Goal: Information Seeking & Learning: Learn about a topic

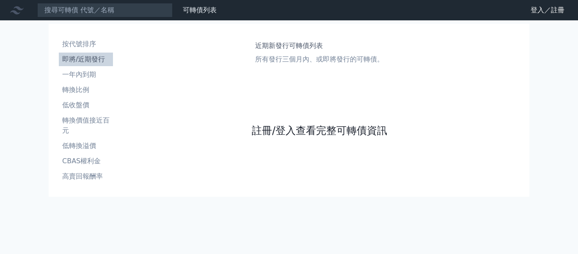
click at [314, 128] on link "註冊/登入查看完整可轉債資訊" at bounding box center [319, 131] width 135 height 14
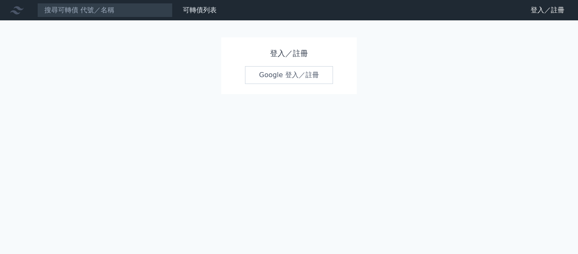
click at [288, 76] on link "Google 登入／註冊" at bounding box center [289, 75] width 88 height 18
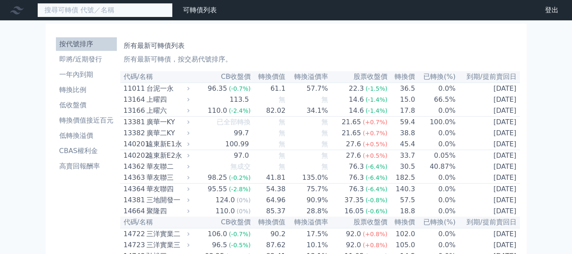
click at [79, 8] on input at bounding box center [104, 10] width 135 height 14
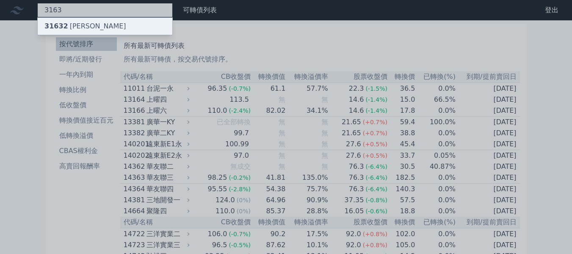
type input "3163"
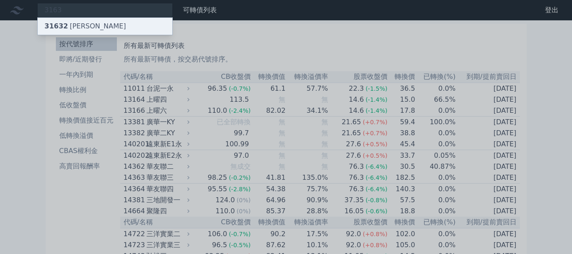
click at [81, 25] on div "31632 [PERSON_NAME]" at bounding box center [85, 26] width 82 height 10
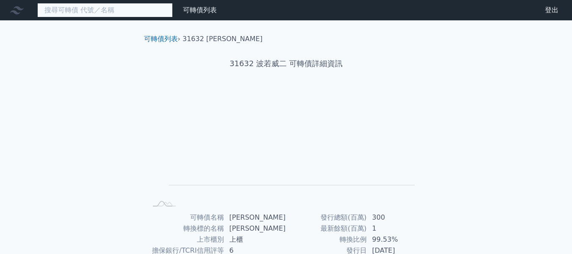
click at [80, 12] on input at bounding box center [104, 10] width 135 height 14
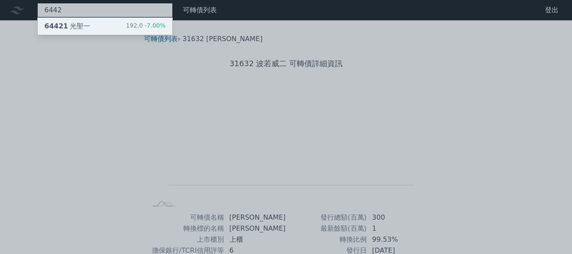
type input "6442"
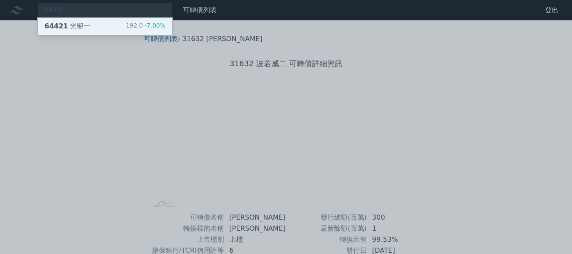
click at [78, 24] on div "64421 光聖一" at bounding box center [67, 26] width 46 height 10
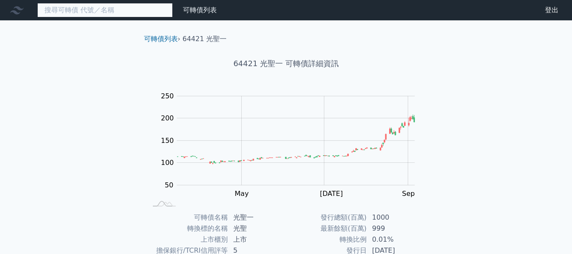
click at [89, 12] on input at bounding box center [104, 10] width 135 height 14
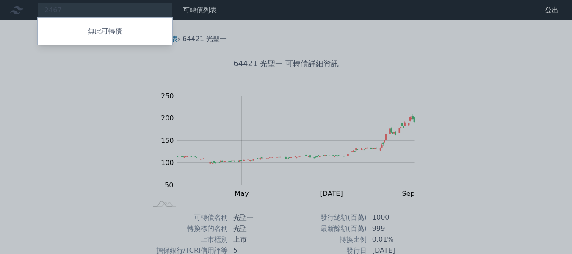
click at [68, 8] on div at bounding box center [286, 127] width 572 height 254
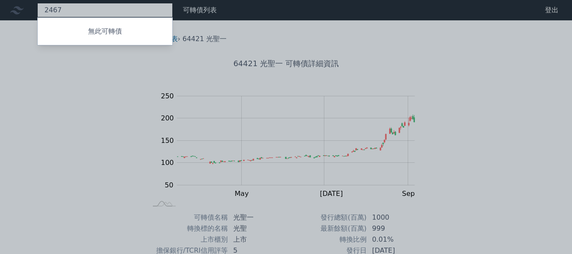
click at [69, 9] on div "2467 無此可轉債" at bounding box center [104, 10] width 135 height 14
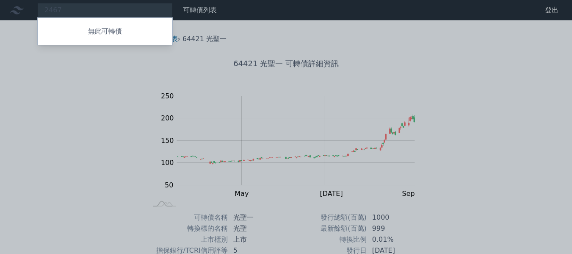
click at [71, 7] on div at bounding box center [286, 127] width 572 height 254
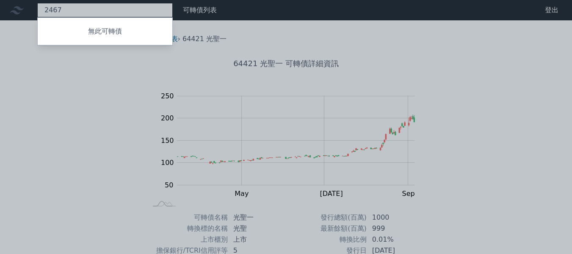
click at [71, 7] on div "2467 無此可轉債" at bounding box center [104, 10] width 135 height 14
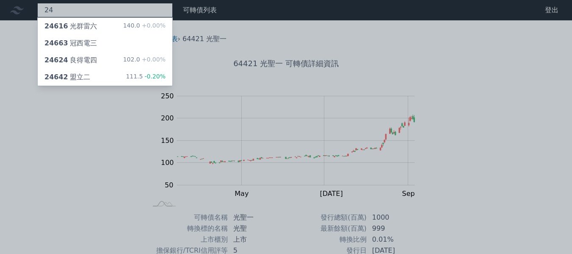
type input "2"
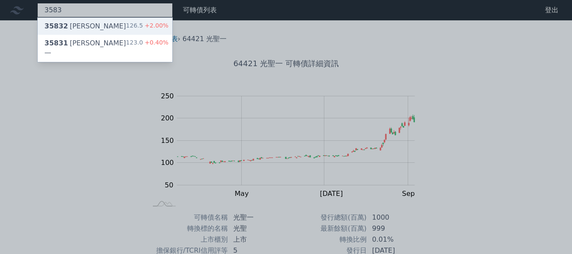
type input "3583"
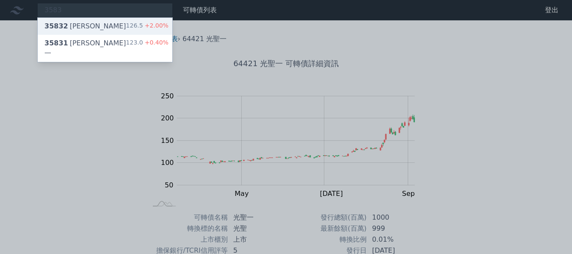
click at [68, 28] on div "35832 [PERSON_NAME]" at bounding box center [85, 26] width 82 height 10
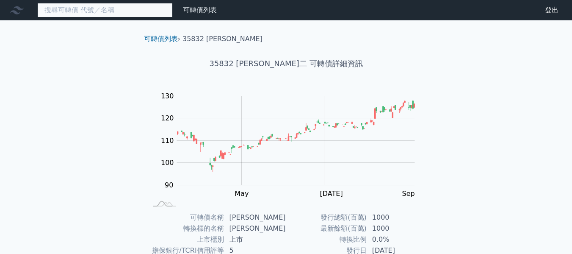
click at [80, 9] on input at bounding box center [104, 10] width 135 height 14
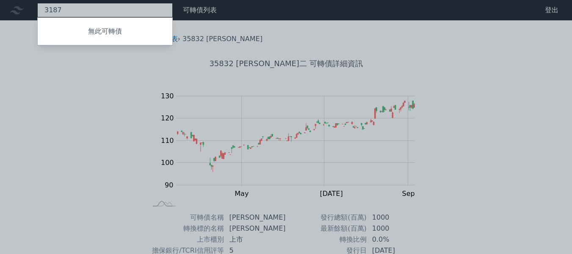
type input "3187"
